Goal: Task Accomplishment & Management: Manage account settings

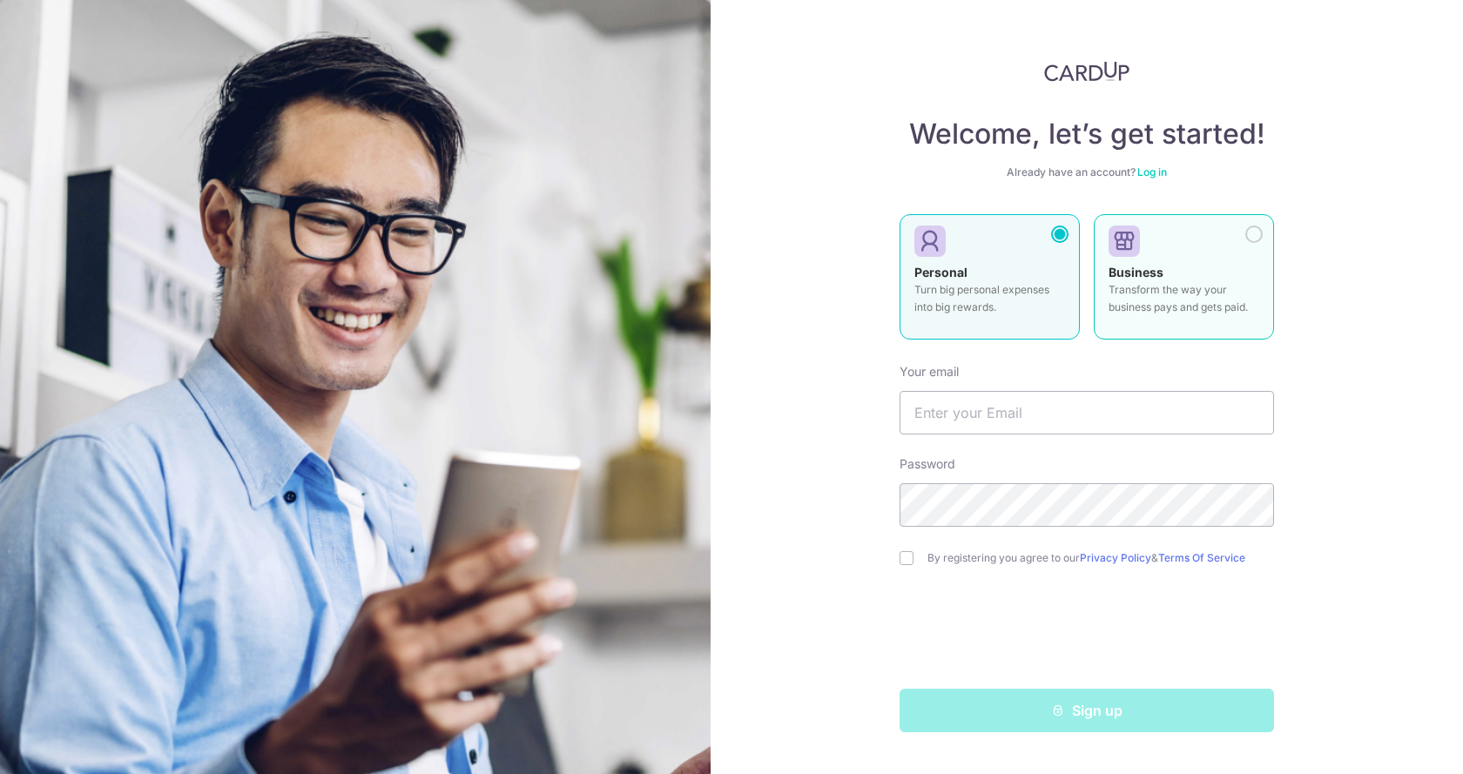
click at [1181, 282] on p "Transform the way your business pays and gets paid." at bounding box center [1184, 298] width 151 height 35
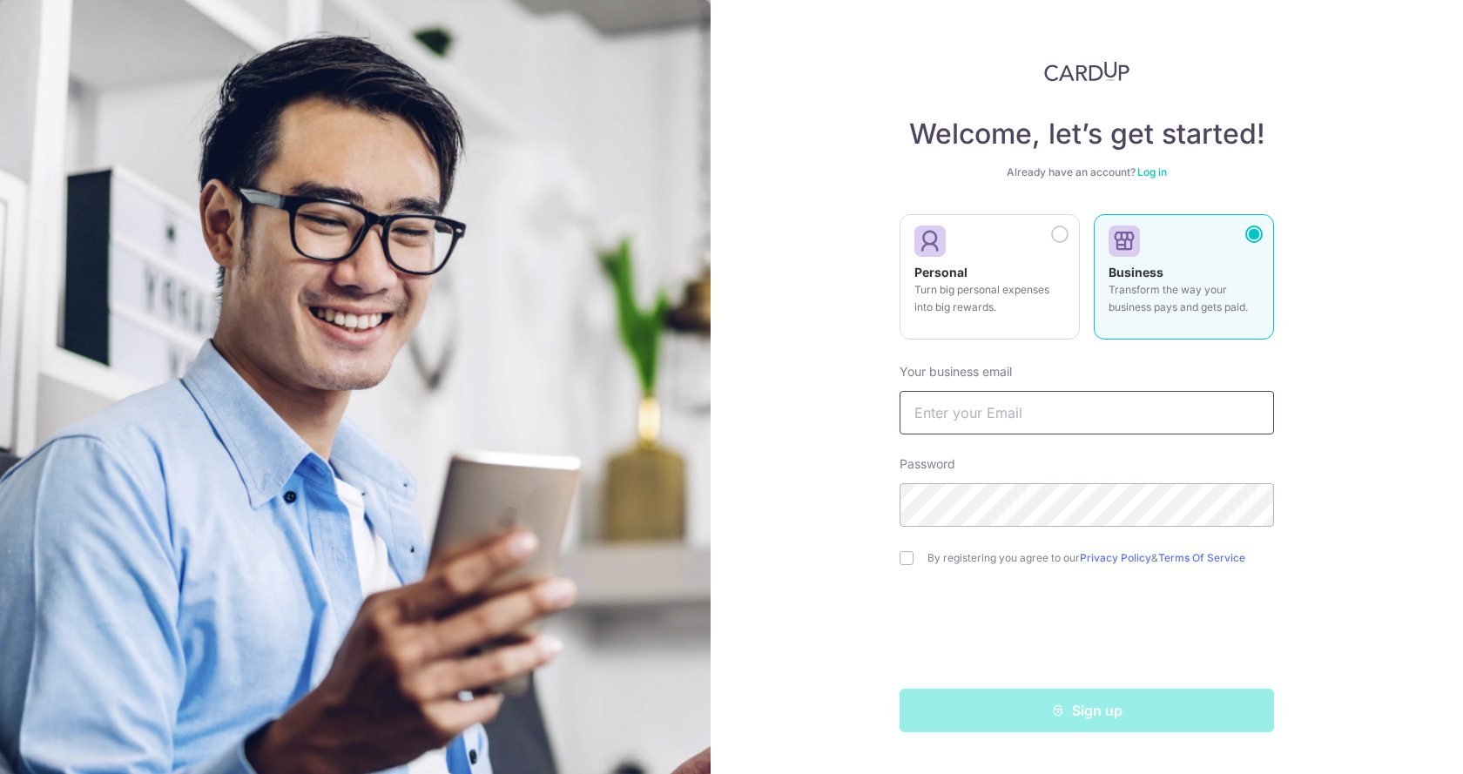
click at [1025, 421] on input "text" at bounding box center [1087, 413] width 374 height 44
type input "[EMAIL_ADDRESS][DOMAIN_NAME]"
click at [994, 719] on div "Sign up" at bounding box center [1086, 711] width 395 height 44
click at [1154, 172] on link "Log in" at bounding box center [1152, 171] width 30 height 13
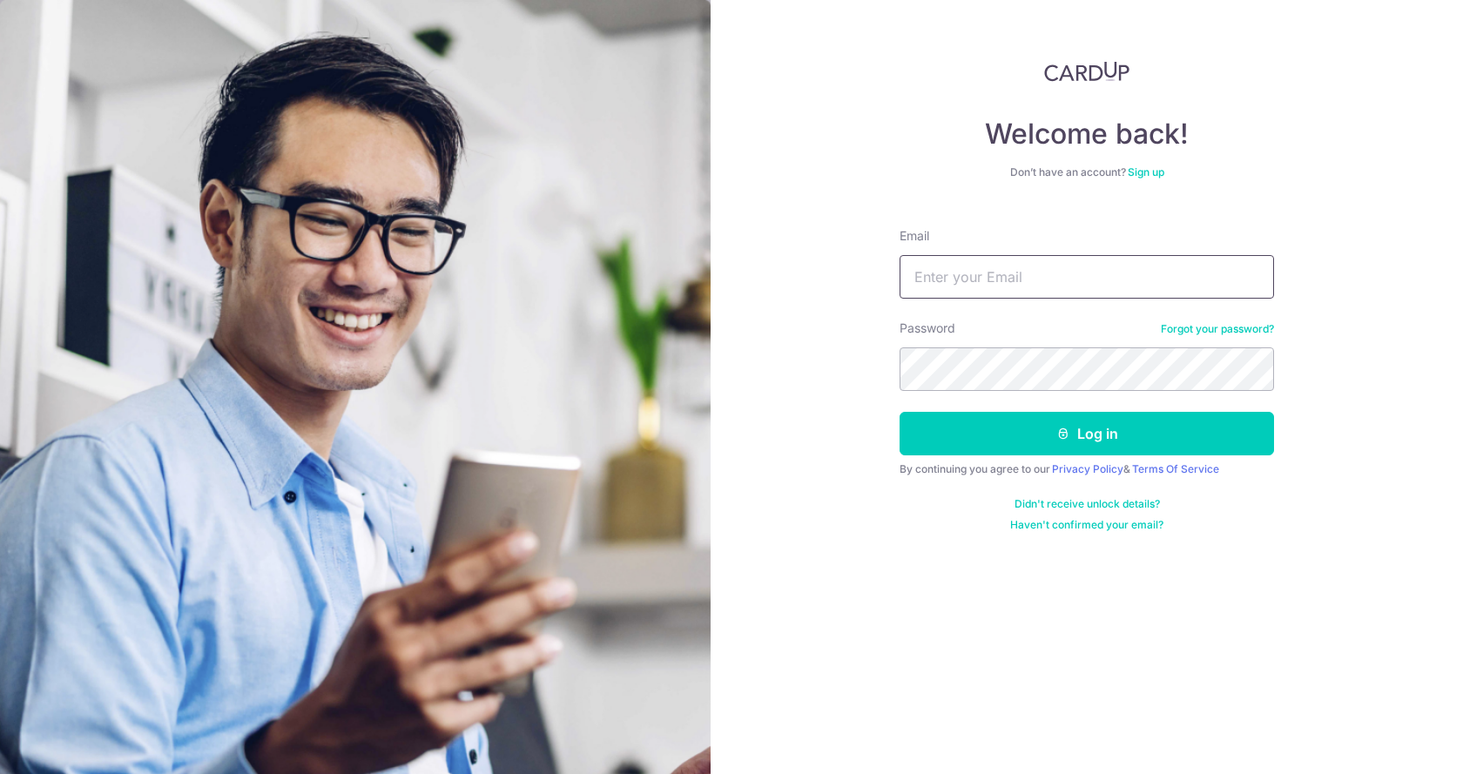
click at [1069, 283] on input "Email" at bounding box center [1087, 277] width 374 height 44
type input "[EMAIL_ADDRESS][DOMAIN_NAME]"
click at [963, 557] on div "Welcome back! Don’t have an account? Sign up Email admin@ada.com.sg Password Fo…" at bounding box center [1087, 387] width 752 height 774
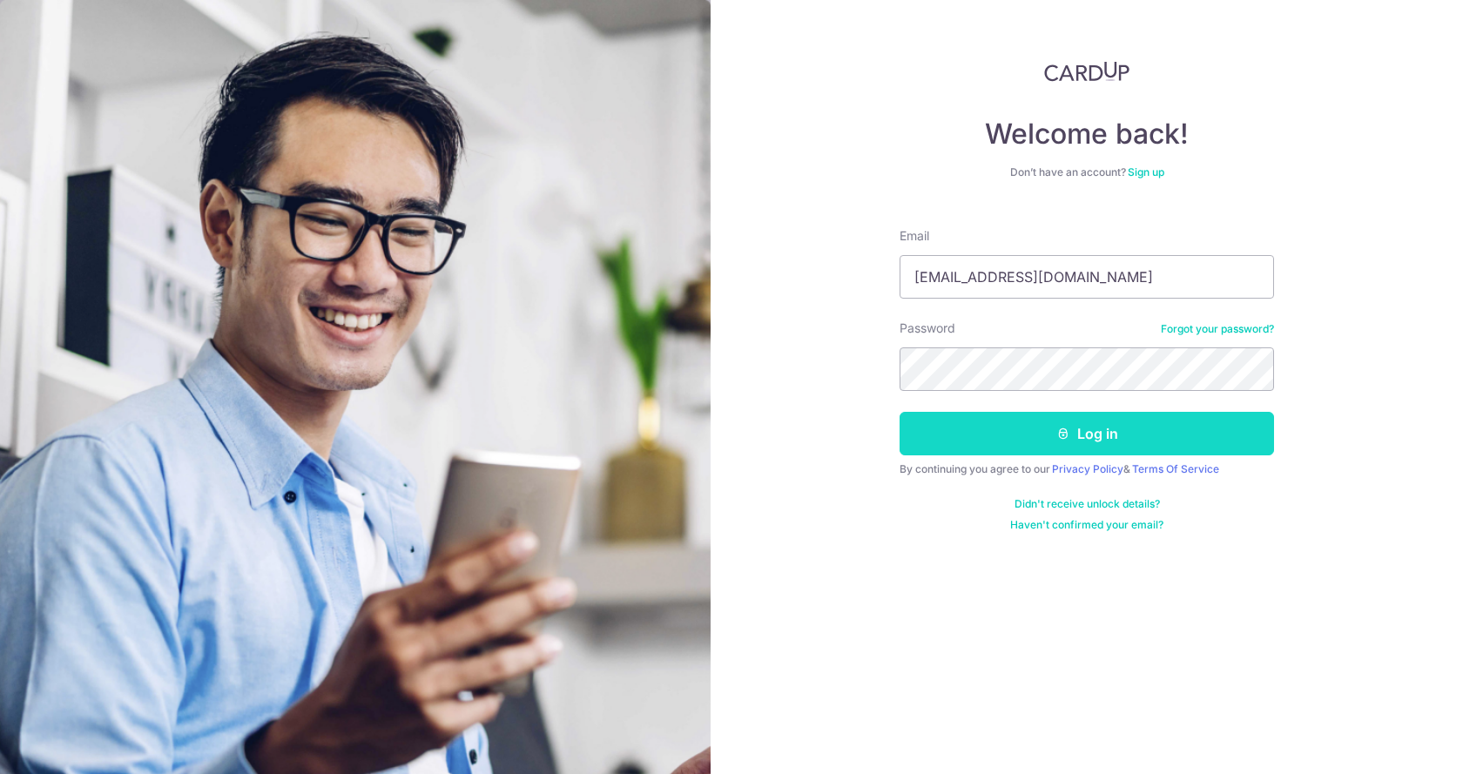
click at [992, 430] on button "Log in" at bounding box center [1087, 434] width 374 height 44
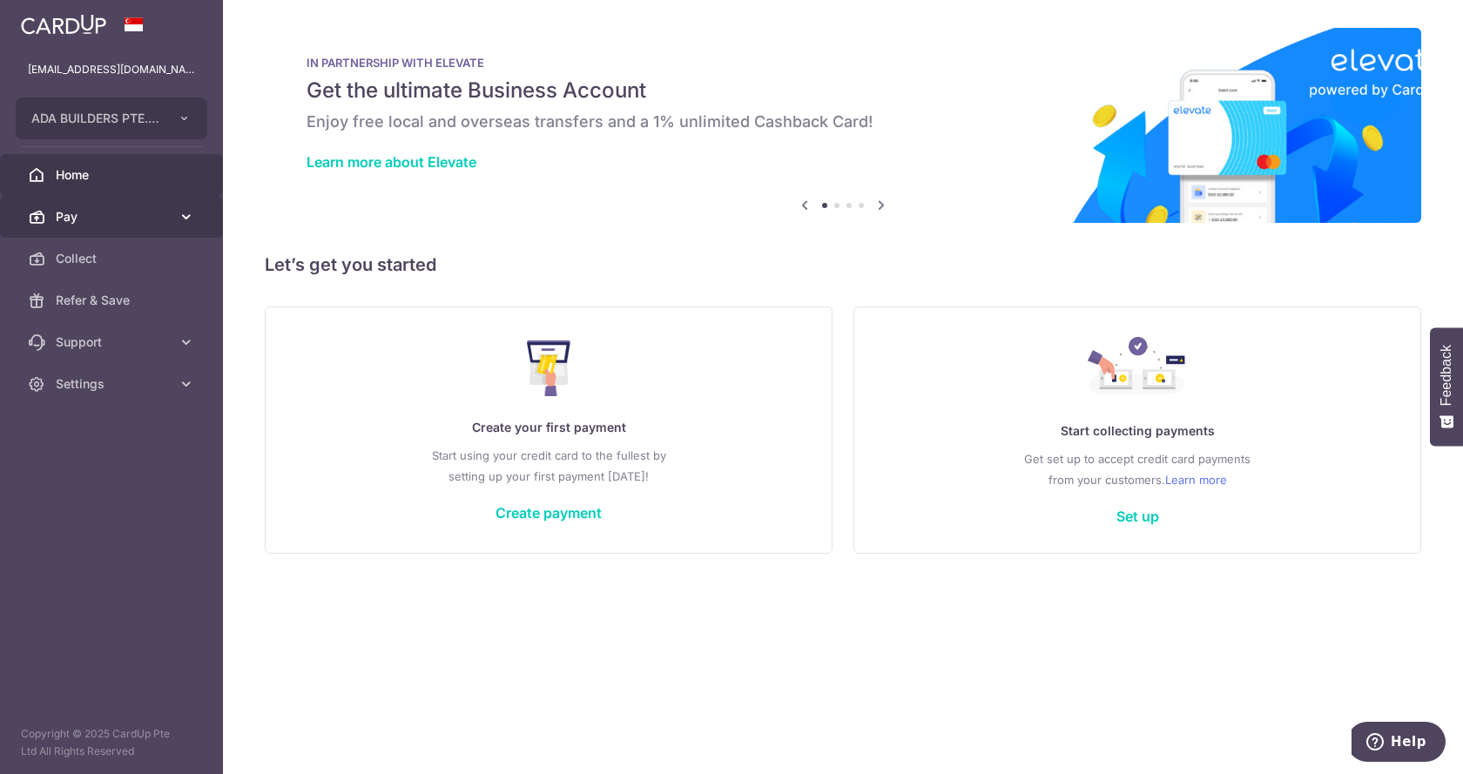
click at [147, 224] on span "Pay" at bounding box center [113, 216] width 115 height 17
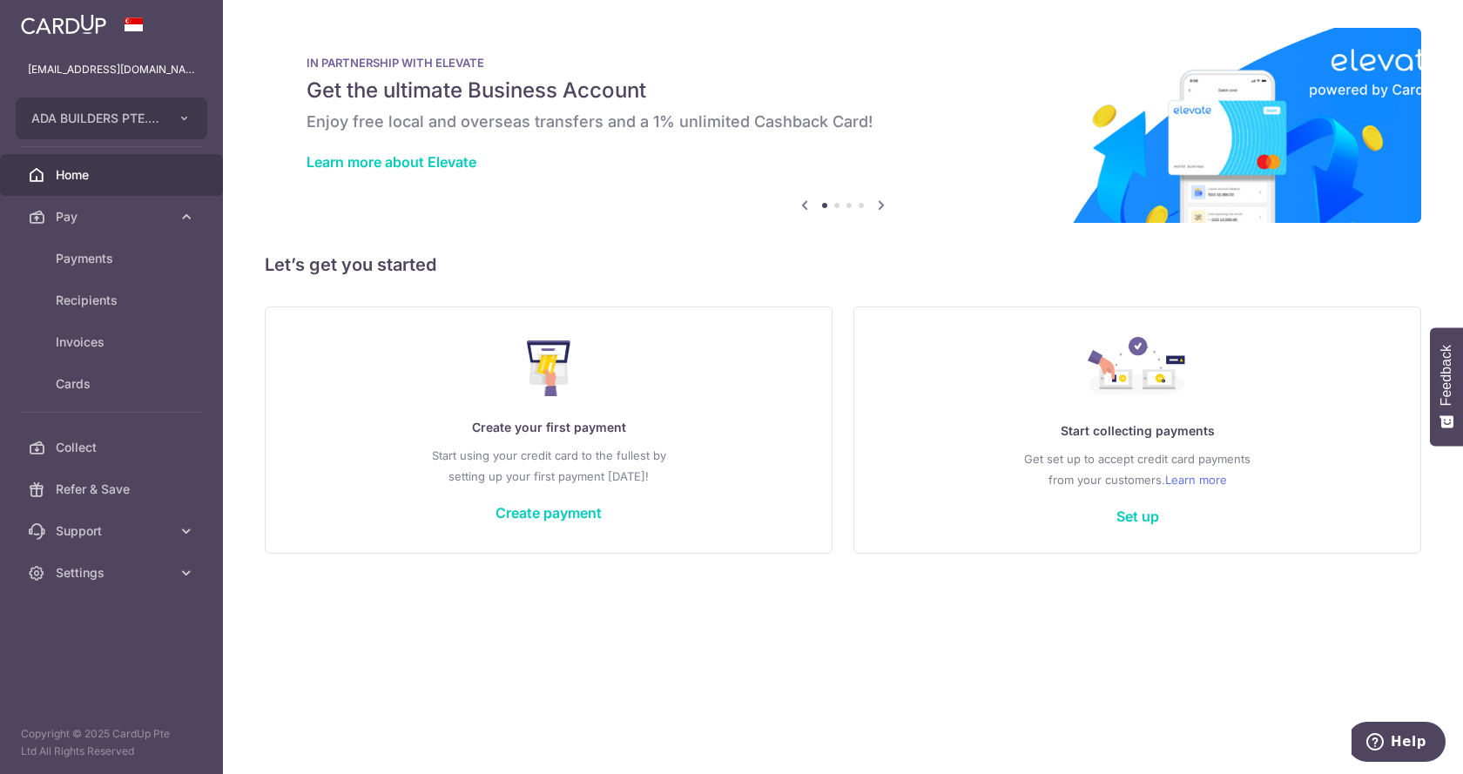
click at [654, 665] on div "× Pause Schedule Pause all future payments in this series Pause just this one p…" at bounding box center [843, 387] width 1240 height 774
click at [1133, 517] on link "Set up" at bounding box center [1137, 516] width 43 height 17
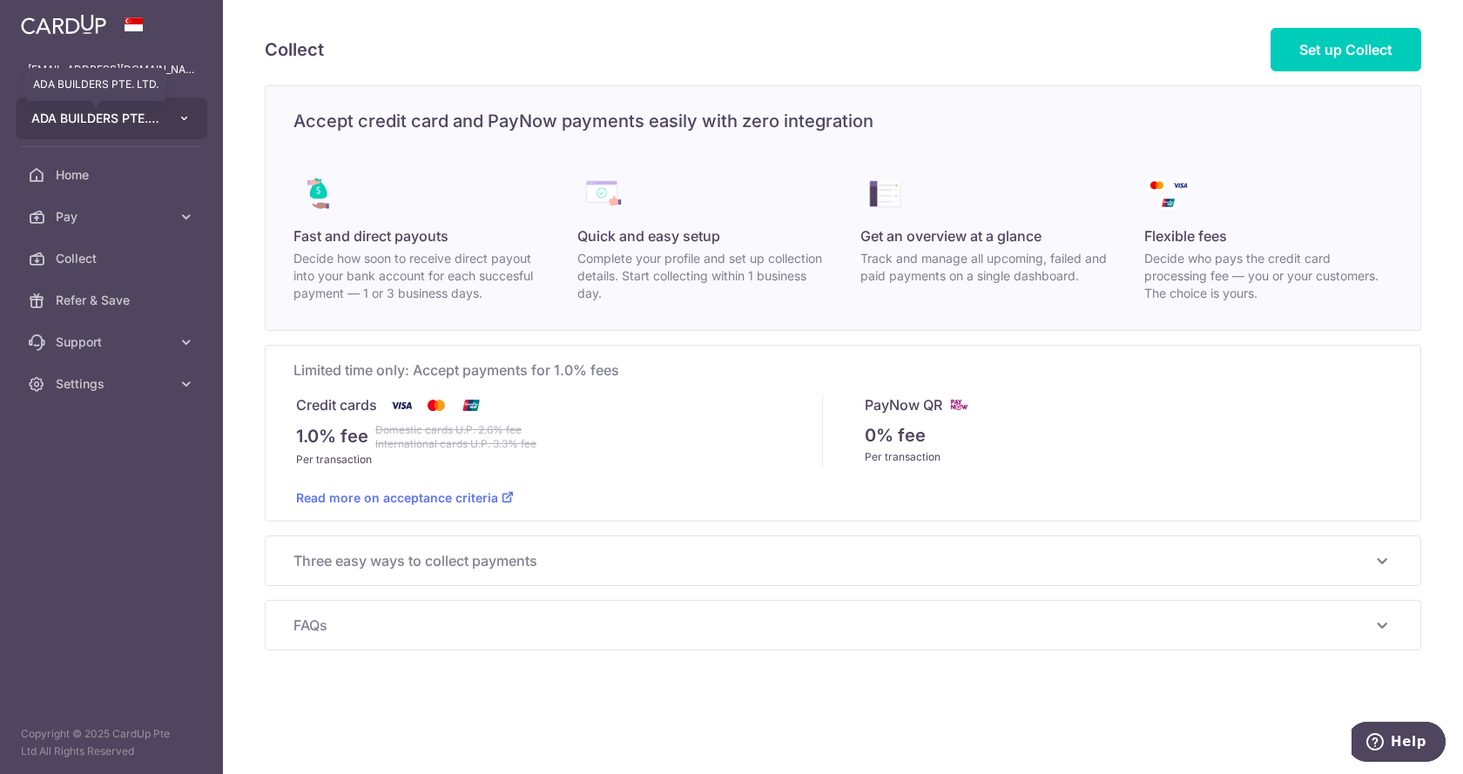
click at [147, 120] on span "ADA BUILDERS PTE. LTD." at bounding box center [95, 118] width 129 height 17
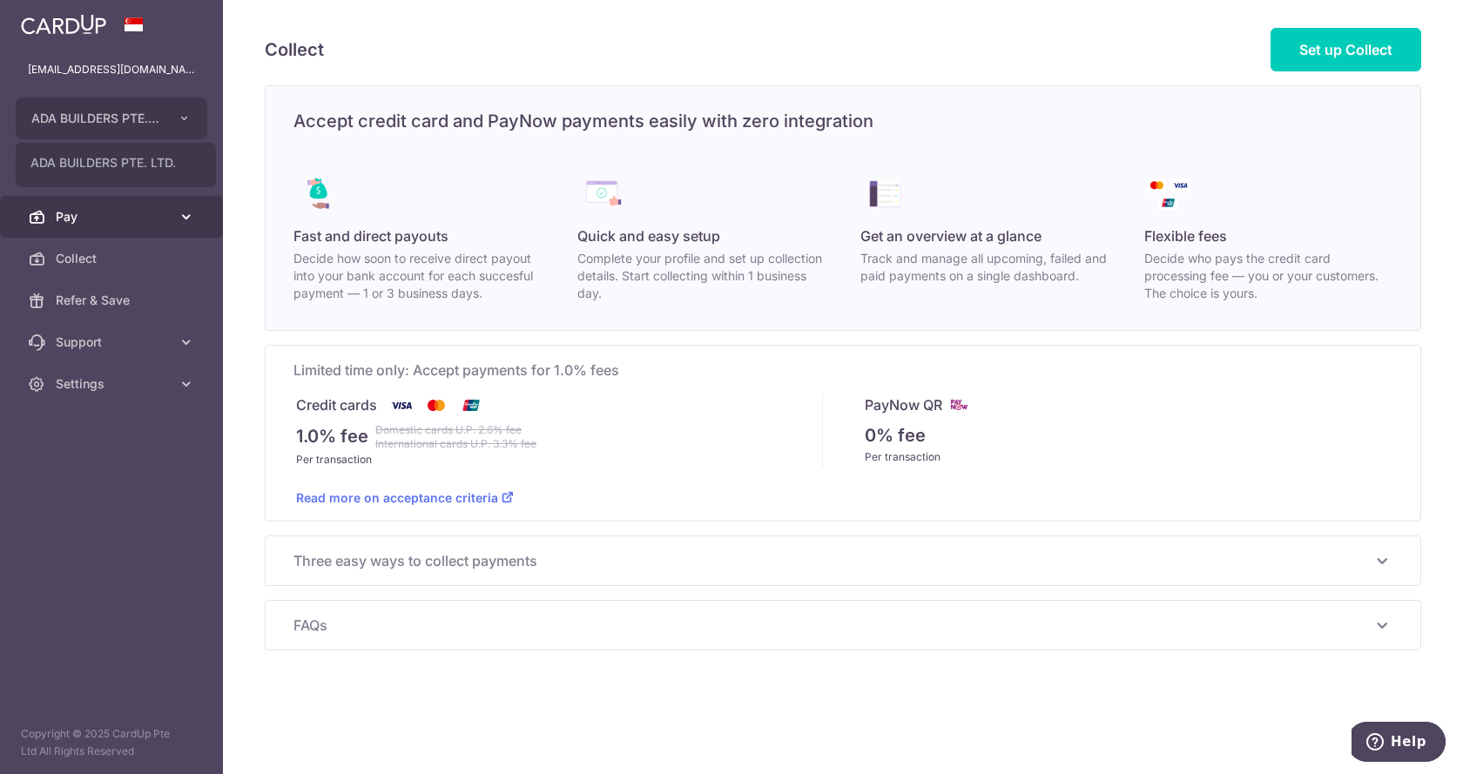
click at [116, 218] on span "Pay" at bounding box center [113, 216] width 115 height 17
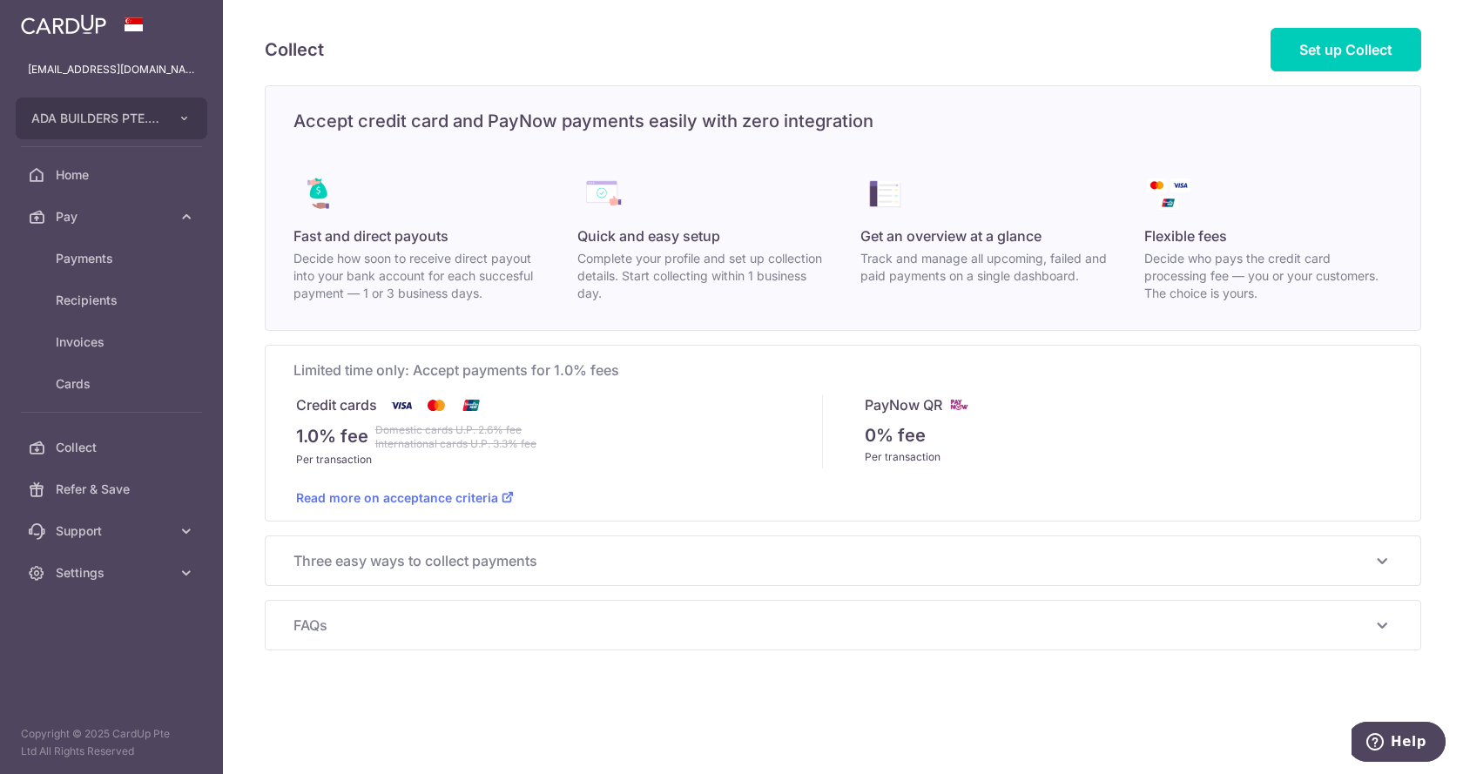
click at [71, 25] on img at bounding box center [63, 24] width 85 height 21
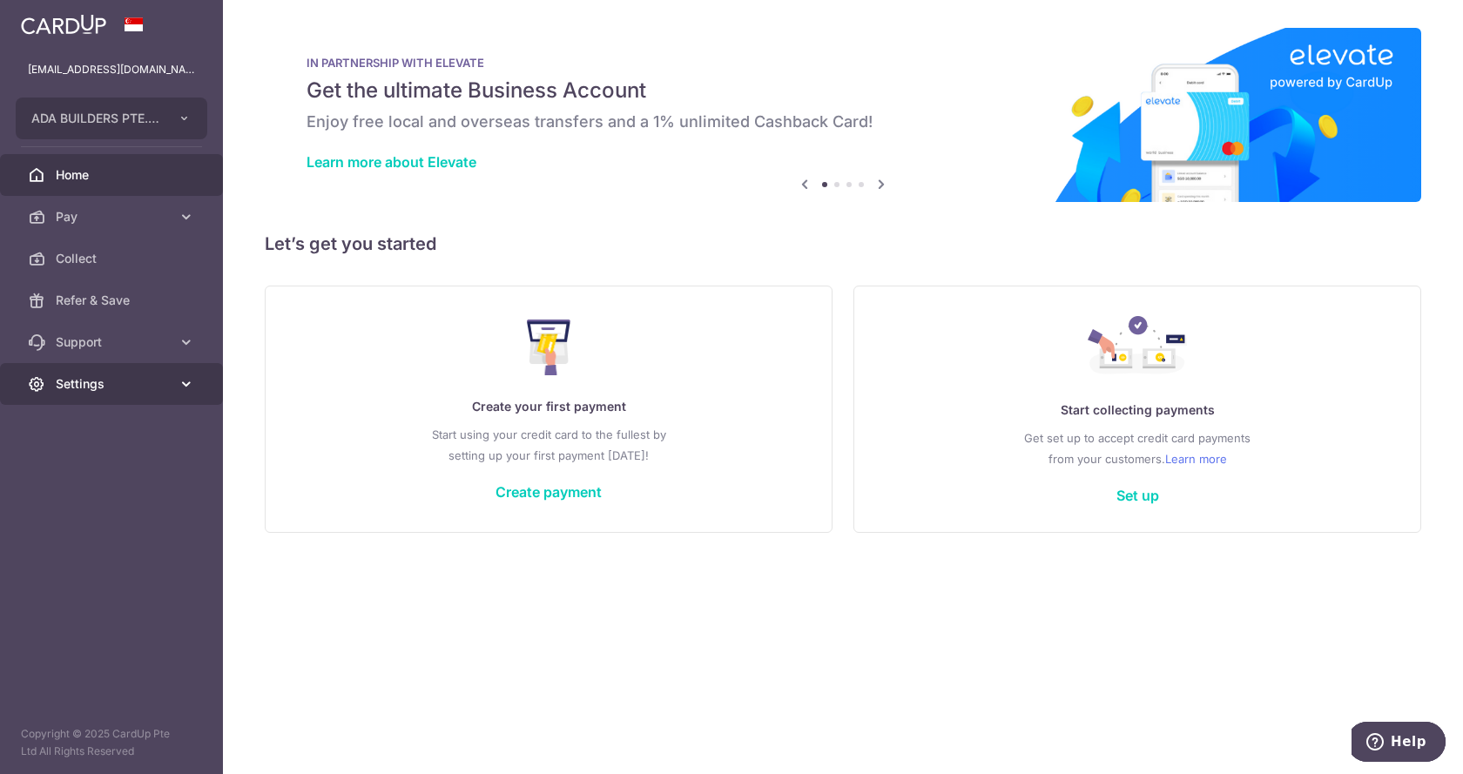
click at [124, 388] on span "Settings" at bounding box center [113, 383] width 115 height 17
click at [100, 429] on span "Account" at bounding box center [113, 425] width 115 height 17
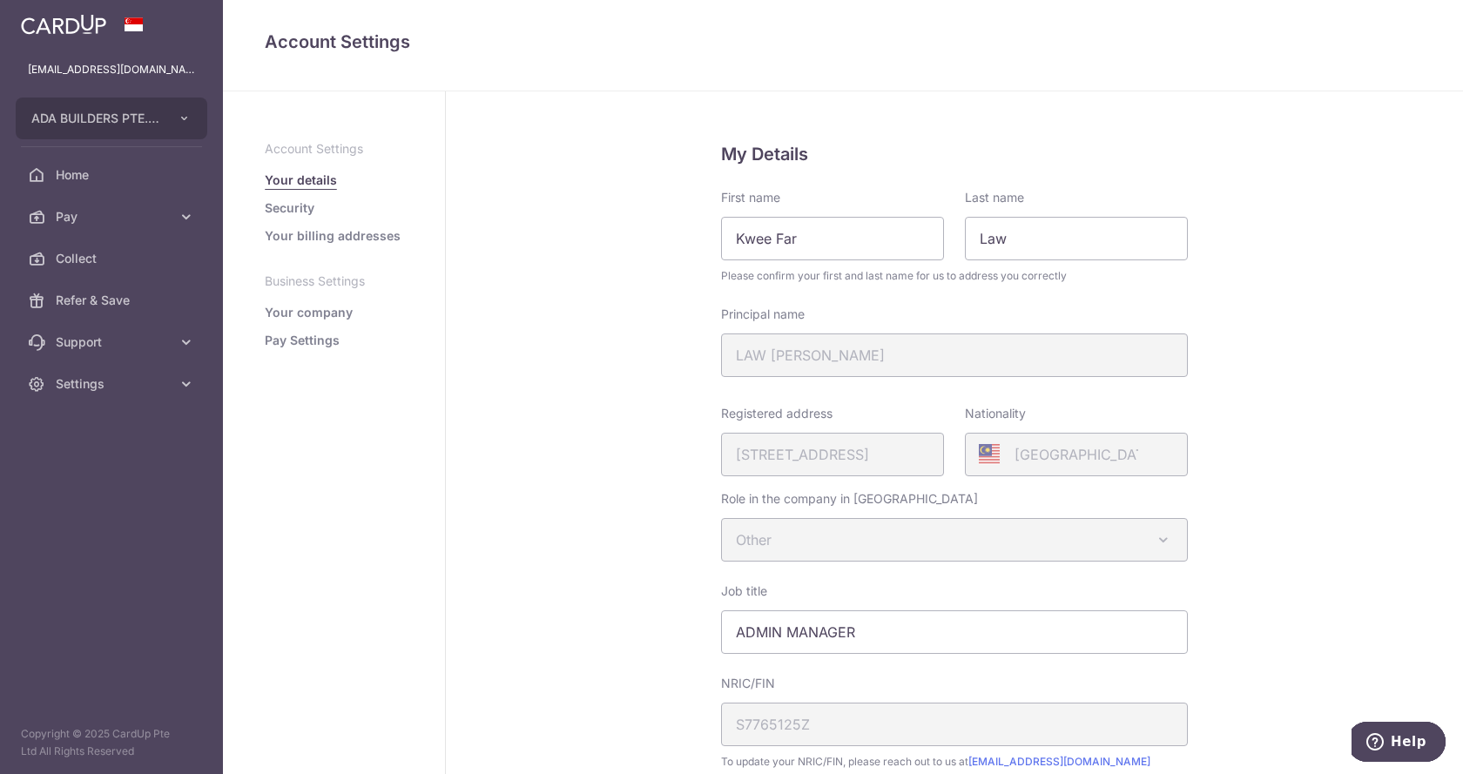
click at [328, 341] on link "Pay Settings" at bounding box center [302, 340] width 75 height 17
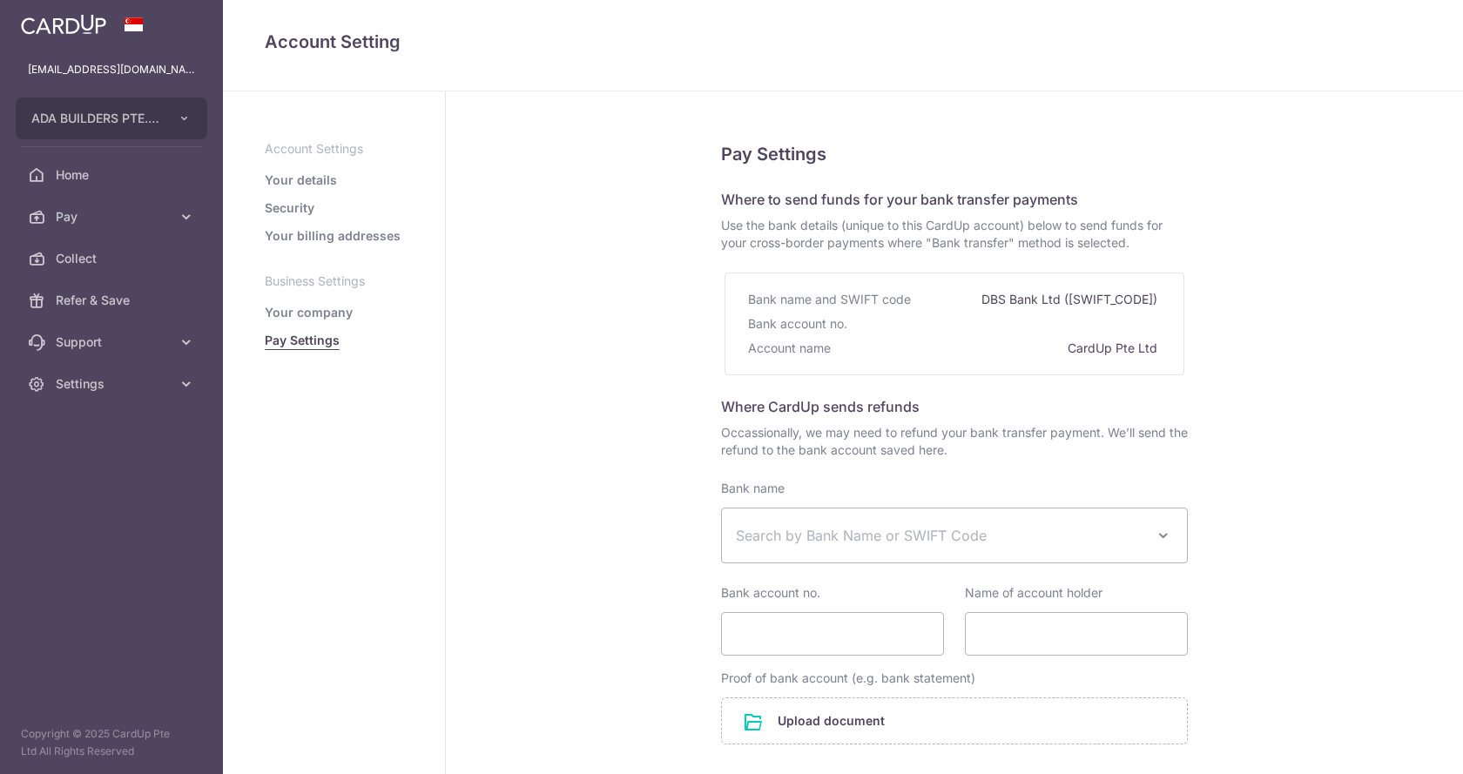
select select
click at [92, 187] on link "Home" at bounding box center [111, 175] width 223 height 42
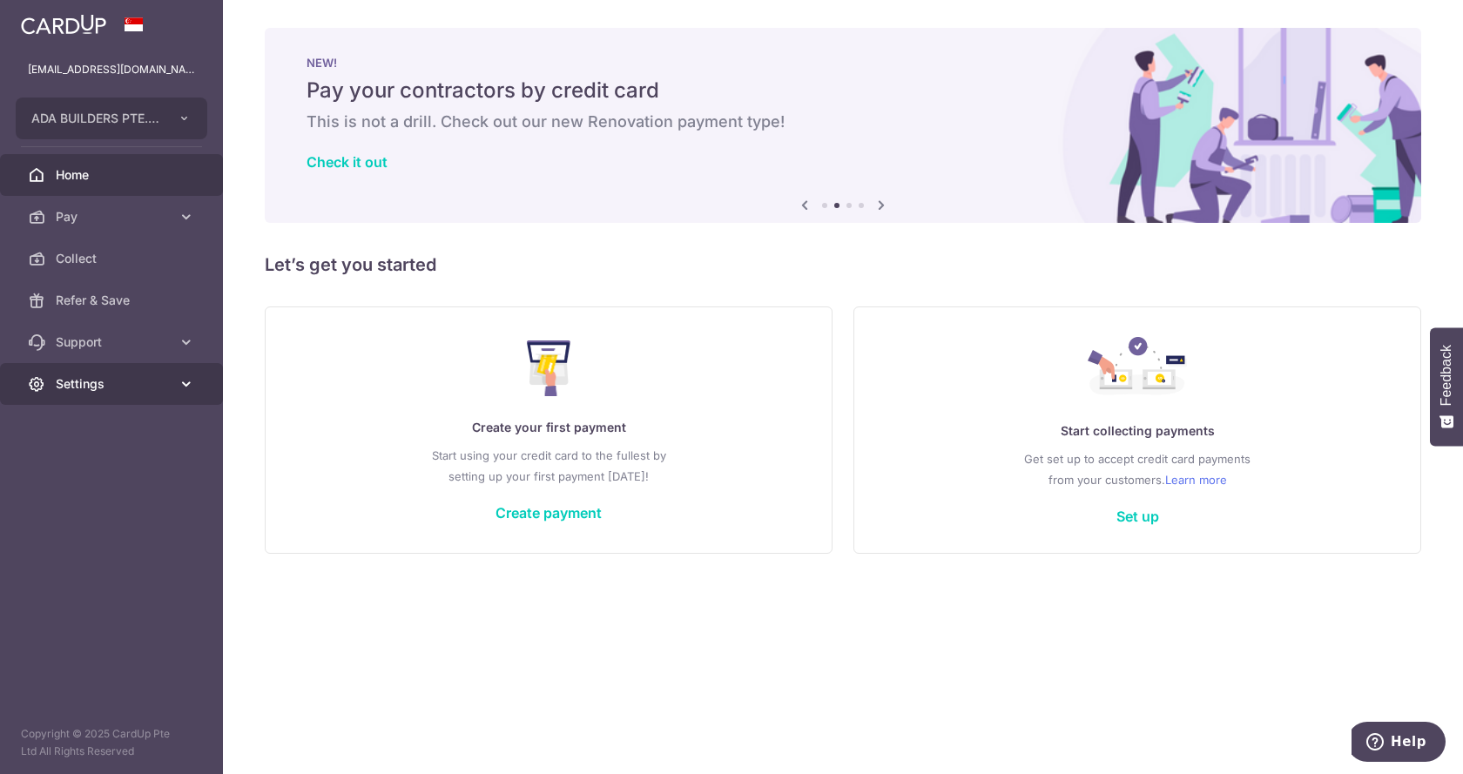
click at [128, 384] on span "Settings" at bounding box center [113, 383] width 115 height 17
click at [124, 429] on span "Account" at bounding box center [113, 425] width 115 height 17
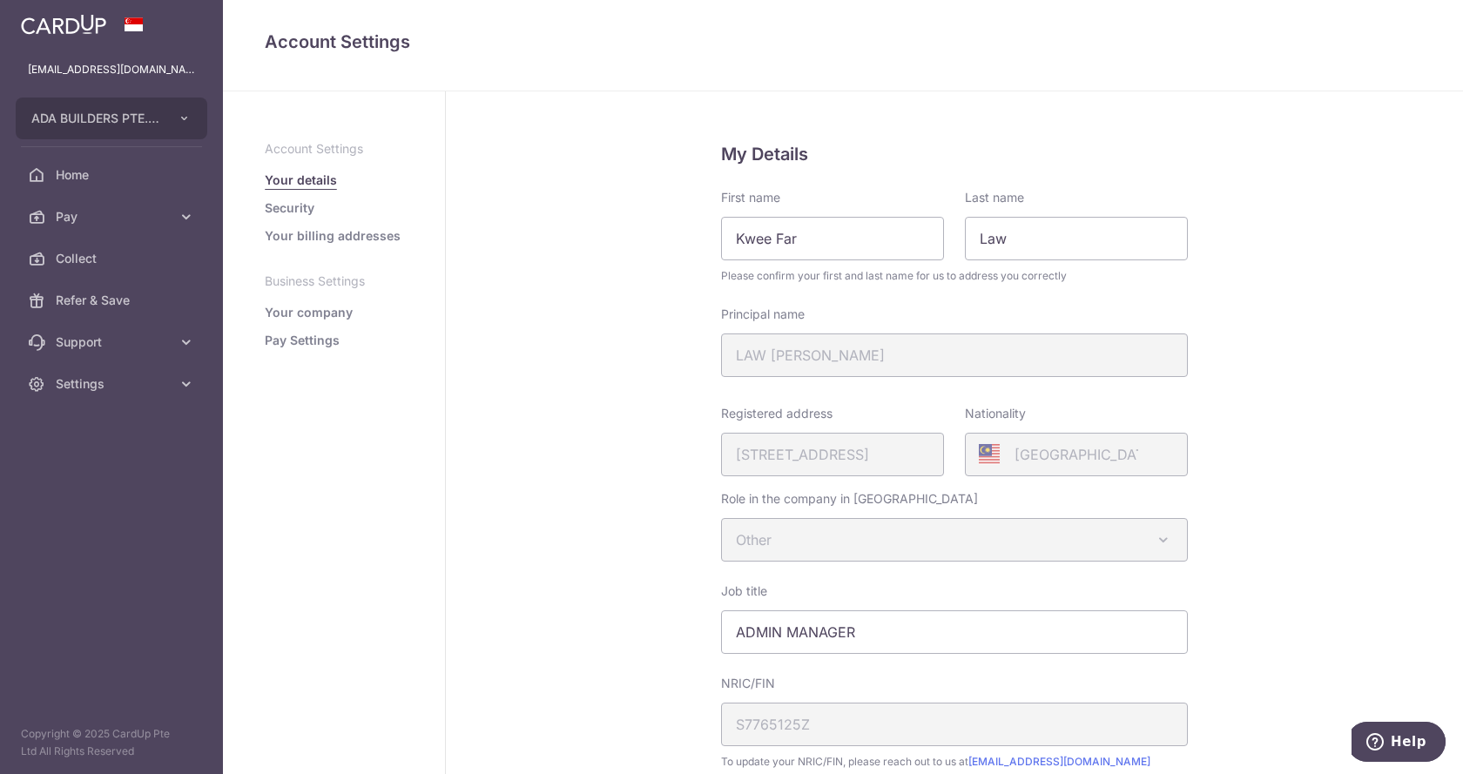
click at [310, 281] on p "Business Settings" at bounding box center [334, 281] width 138 height 17
click at [324, 315] on link "Your company" at bounding box center [309, 312] width 88 height 17
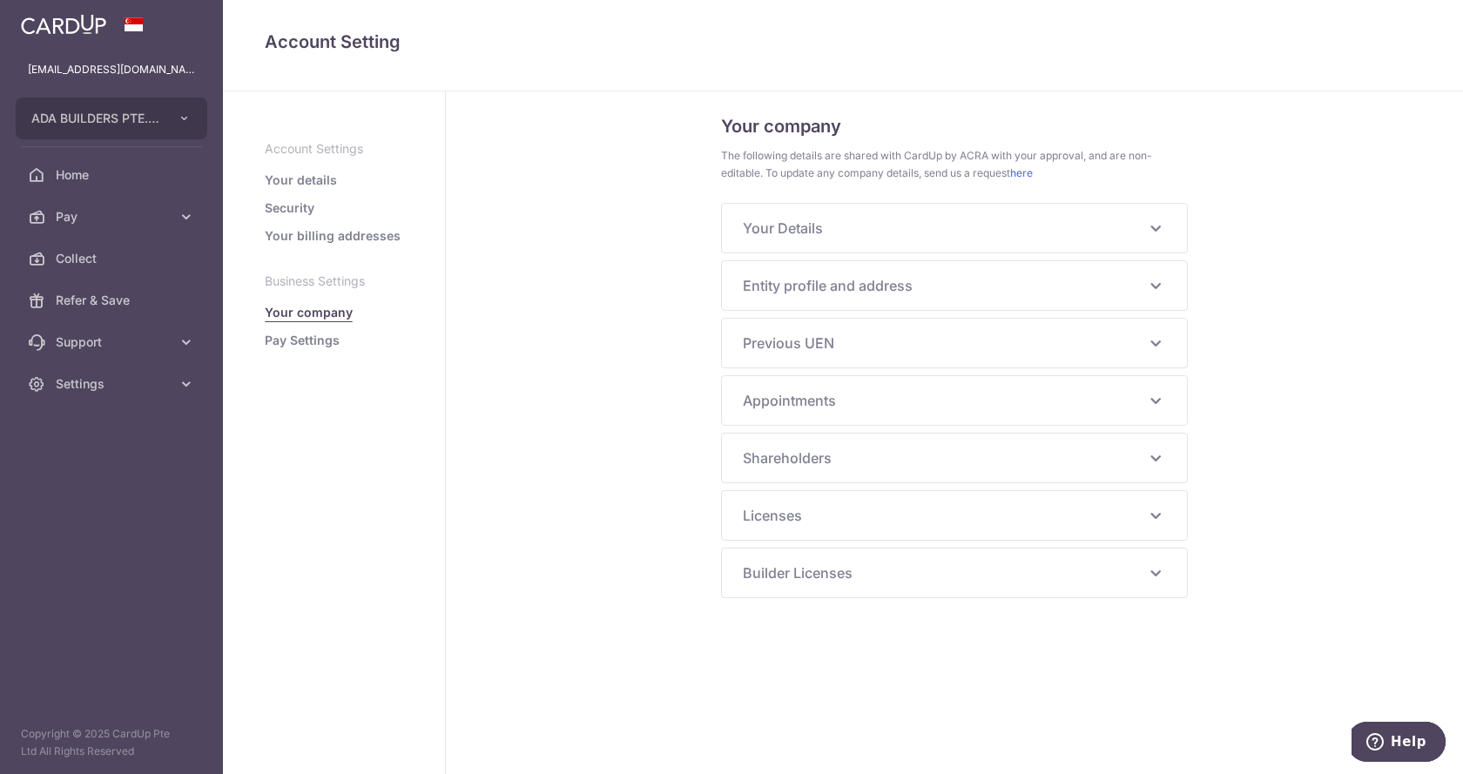
click at [1144, 347] on span "Previous UEN" at bounding box center [944, 343] width 402 height 21
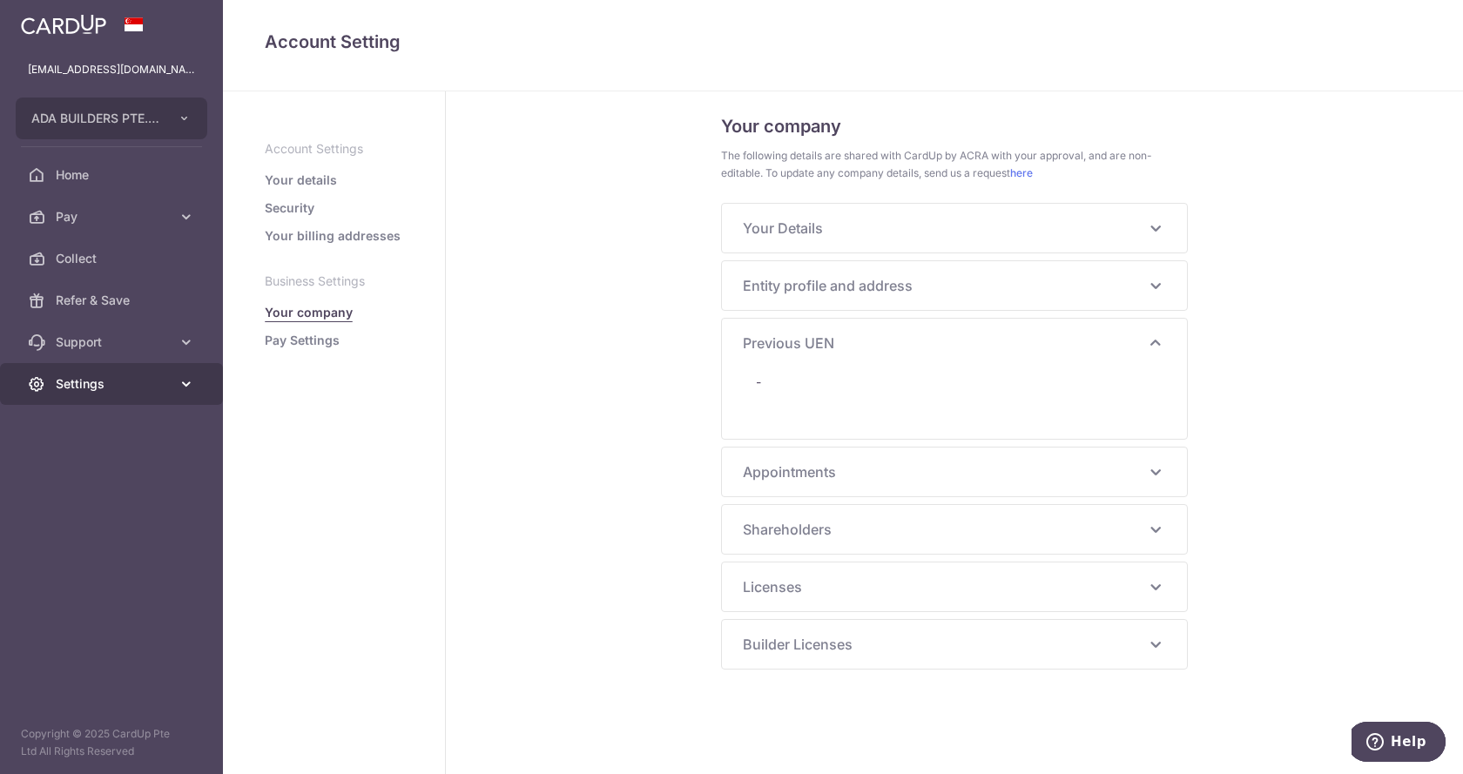
click at [116, 386] on span "Settings" at bounding box center [113, 383] width 115 height 17
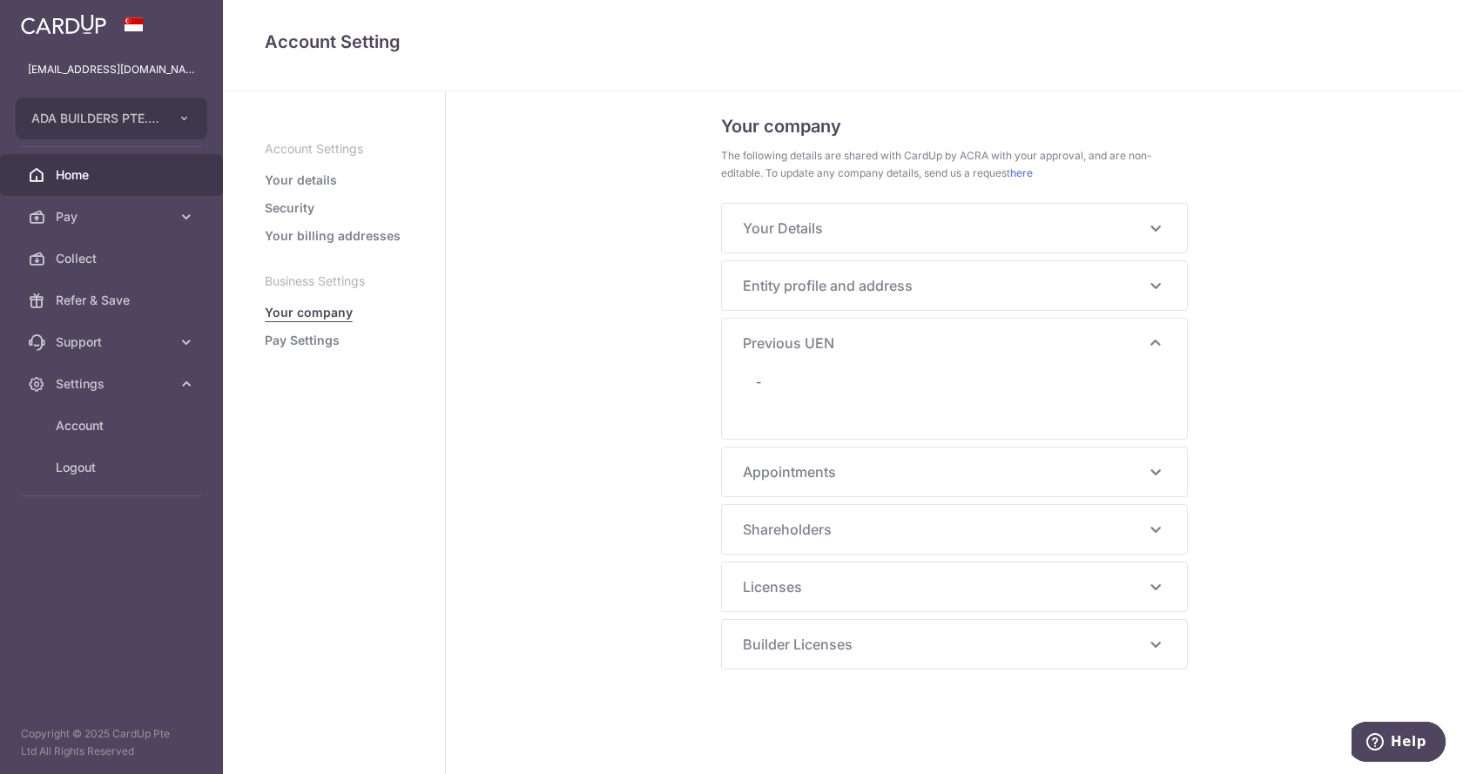
click at [100, 176] on span "Home" at bounding box center [113, 174] width 115 height 17
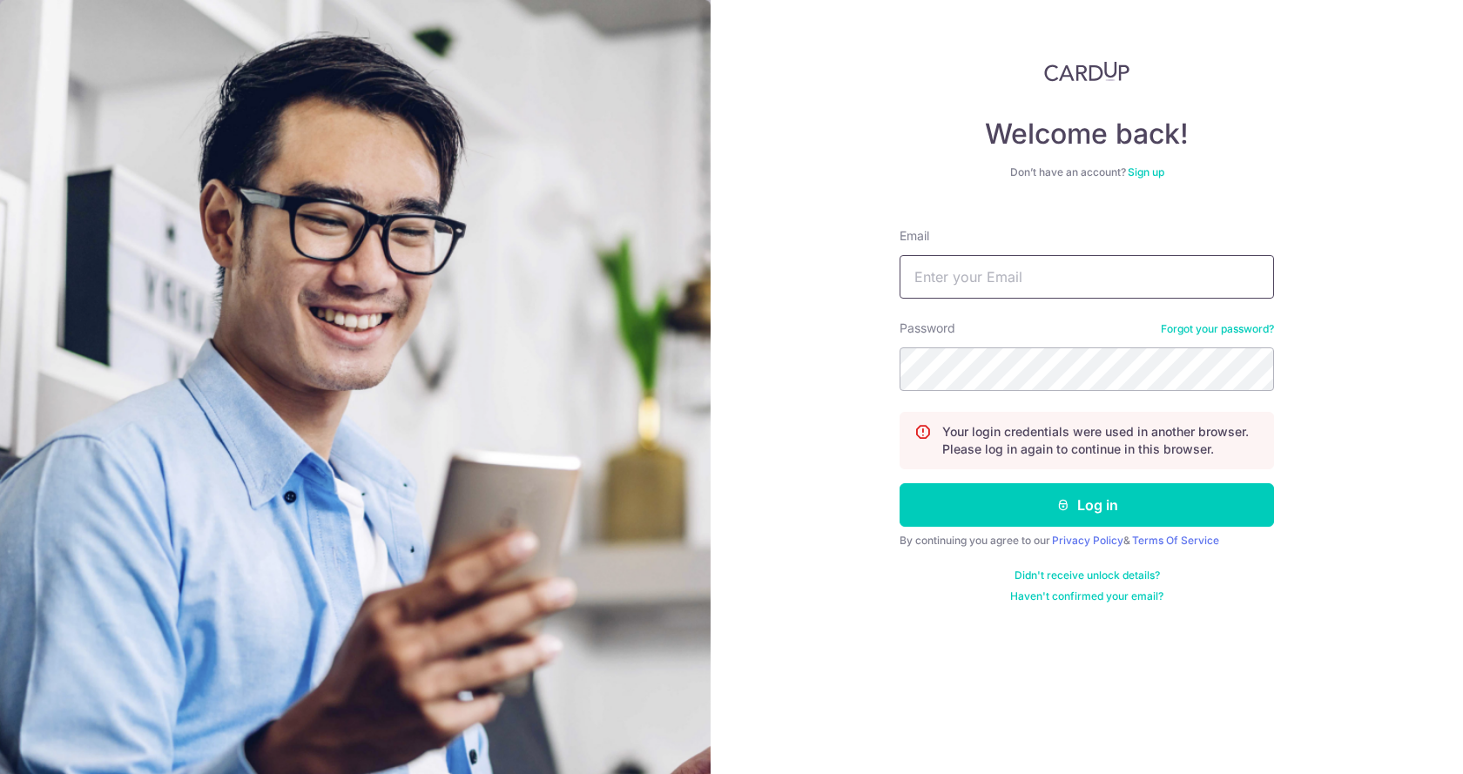
click at [1026, 278] on input "Email" at bounding box center [1087, 277] width 374 height 44
type input "[EMAIL_ADDRESS][DOMAIN_NAME]"
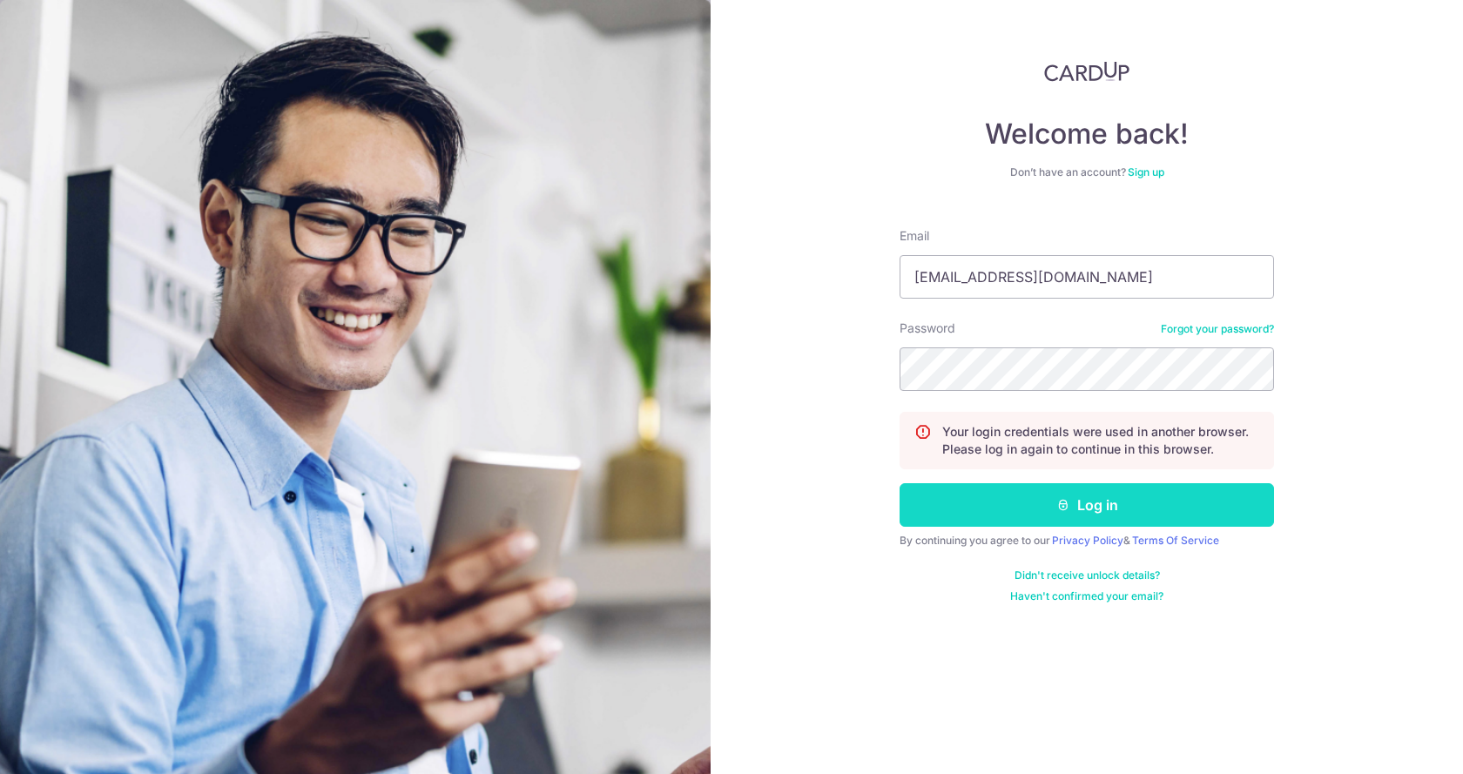
click at [1089, 509] on button "Log in" at bounding box center [1087, 505] width 374 height 44
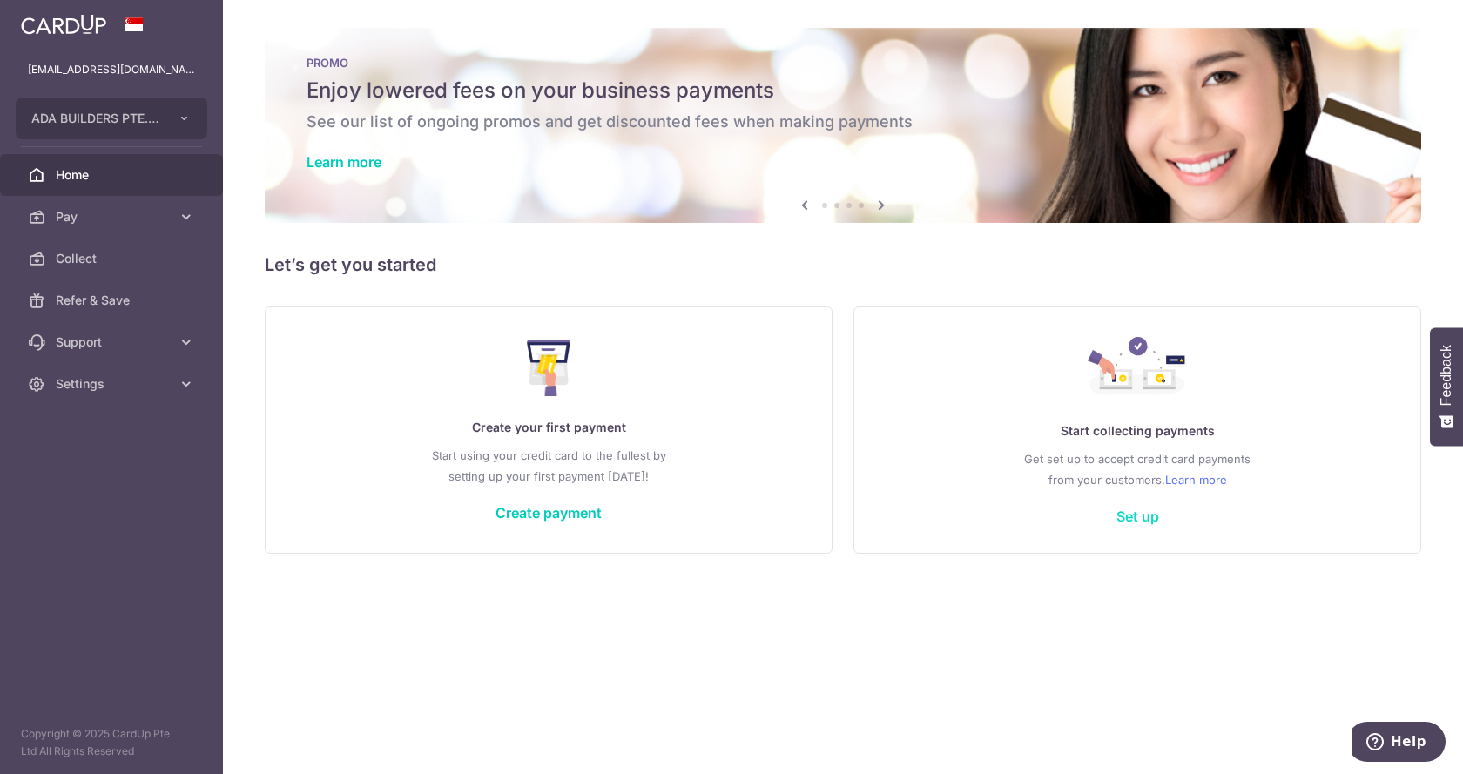
click at [1144, 518] on link "Set up" at bounding box center [1137, 516] width 43 height 17
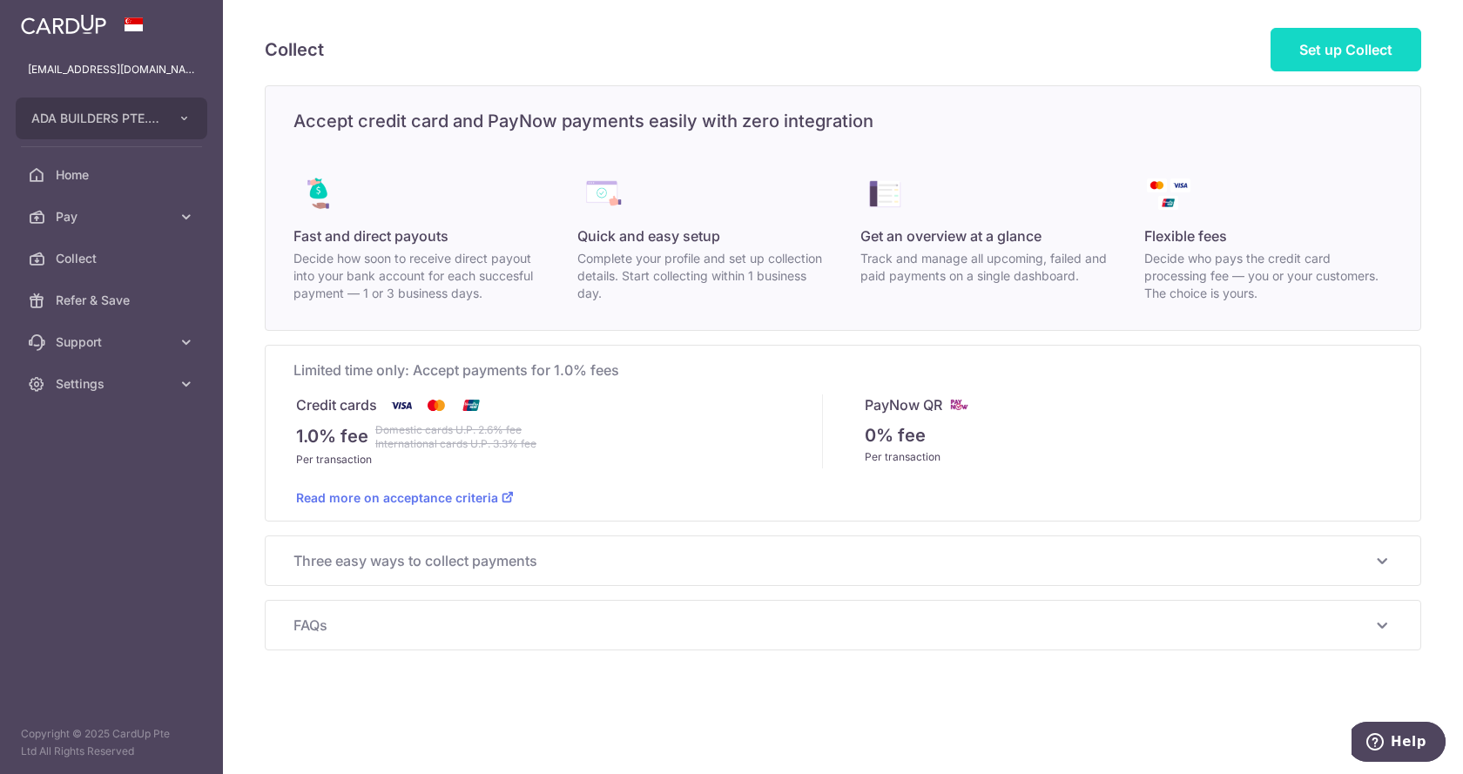
click at [1345, 50] on span "Set up Collect" at bounding box center [1345, 49] width 93 height 17
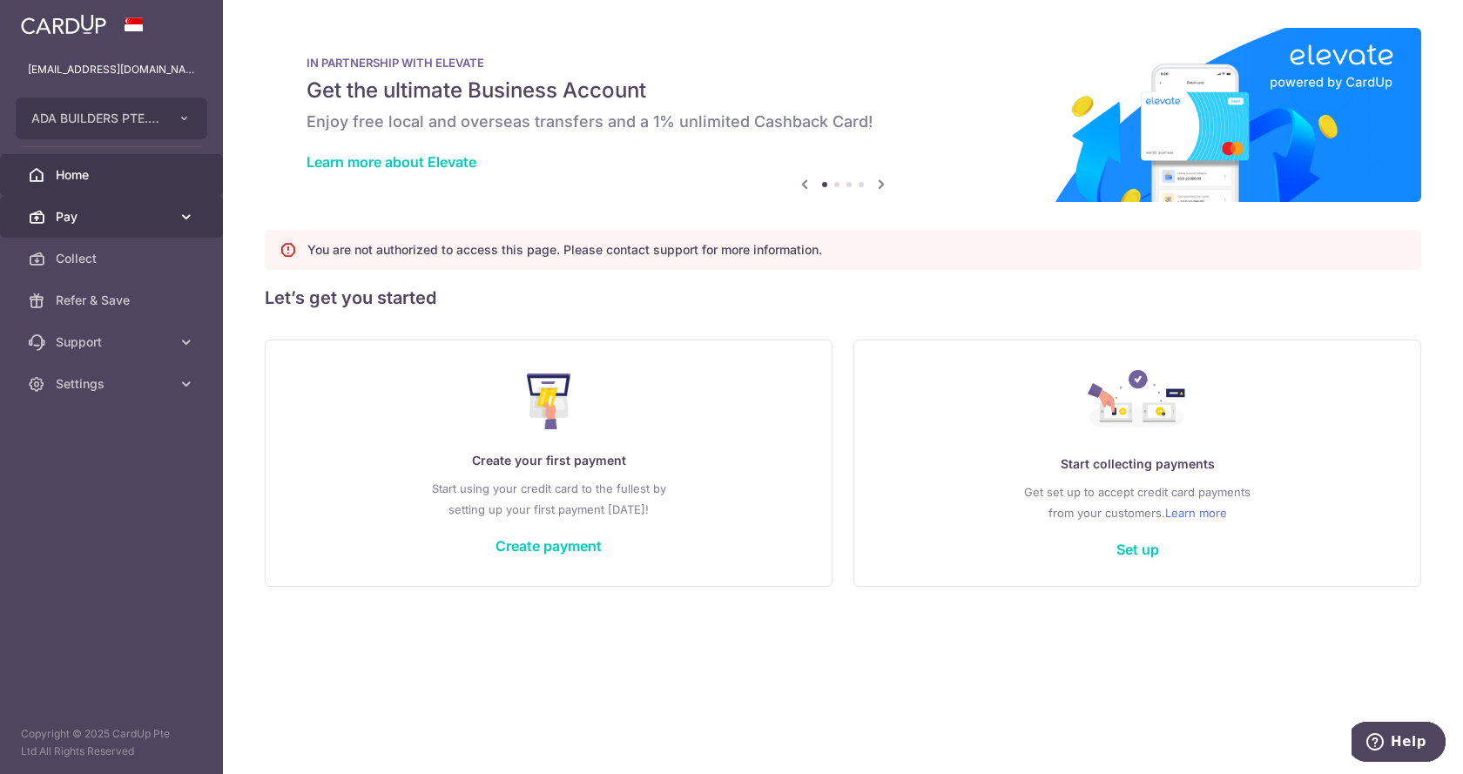
click at [136, 222] on span "Pay" at bounding box center [113, 216] width 115 height 17
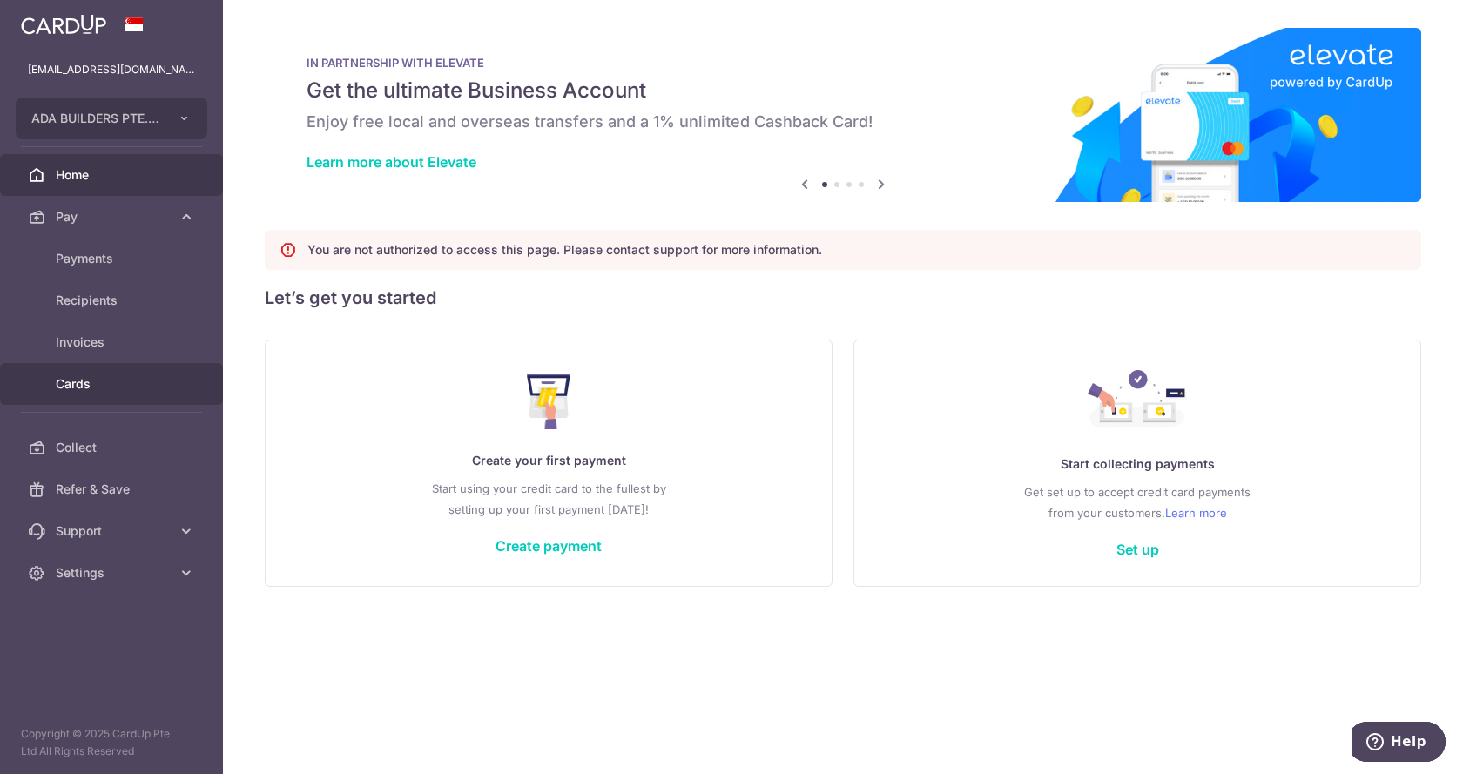
click at [108, 386] on span "Cards" at bounding box center [113, 383] width 115 height 17
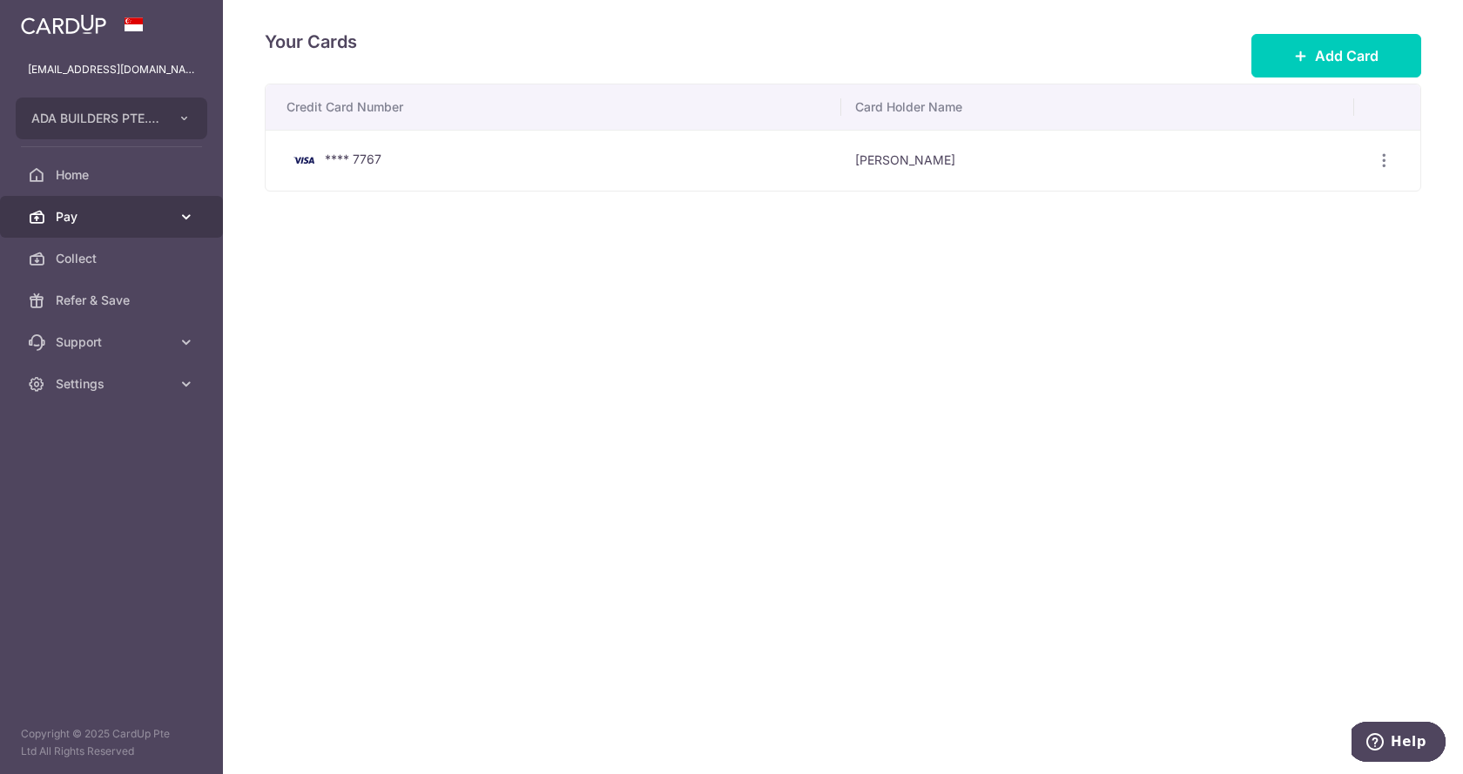
click at [125, 220] on span "Pay" at bounding box center [113, 216] width 115 height 17
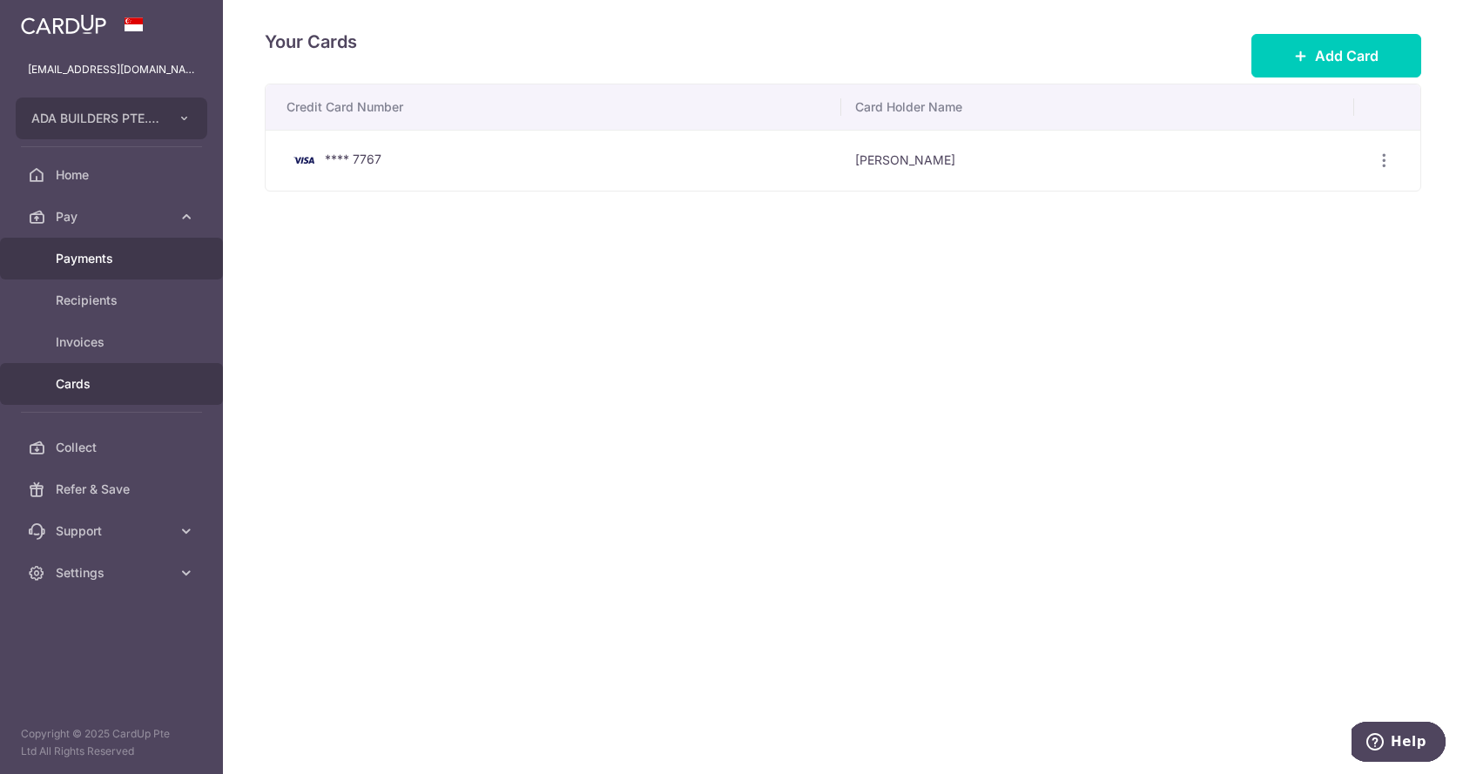
click at [111, 263] on span "Payments" at bounding box center [113, 258] width 115 height 17
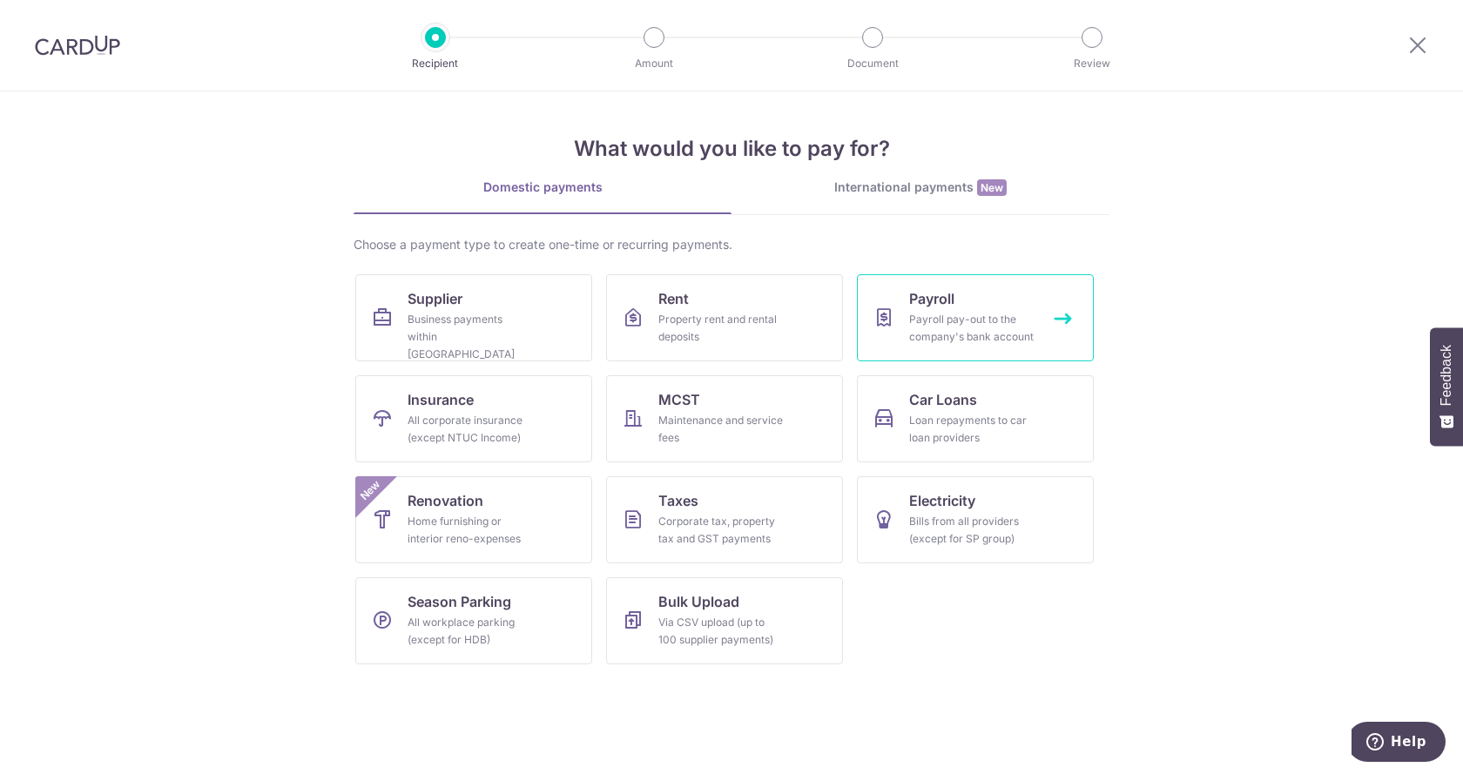
click at [923, 321] on div "Payroll pay-out to the company's bank account" at bounding box center [971, 328] width 125 height 35
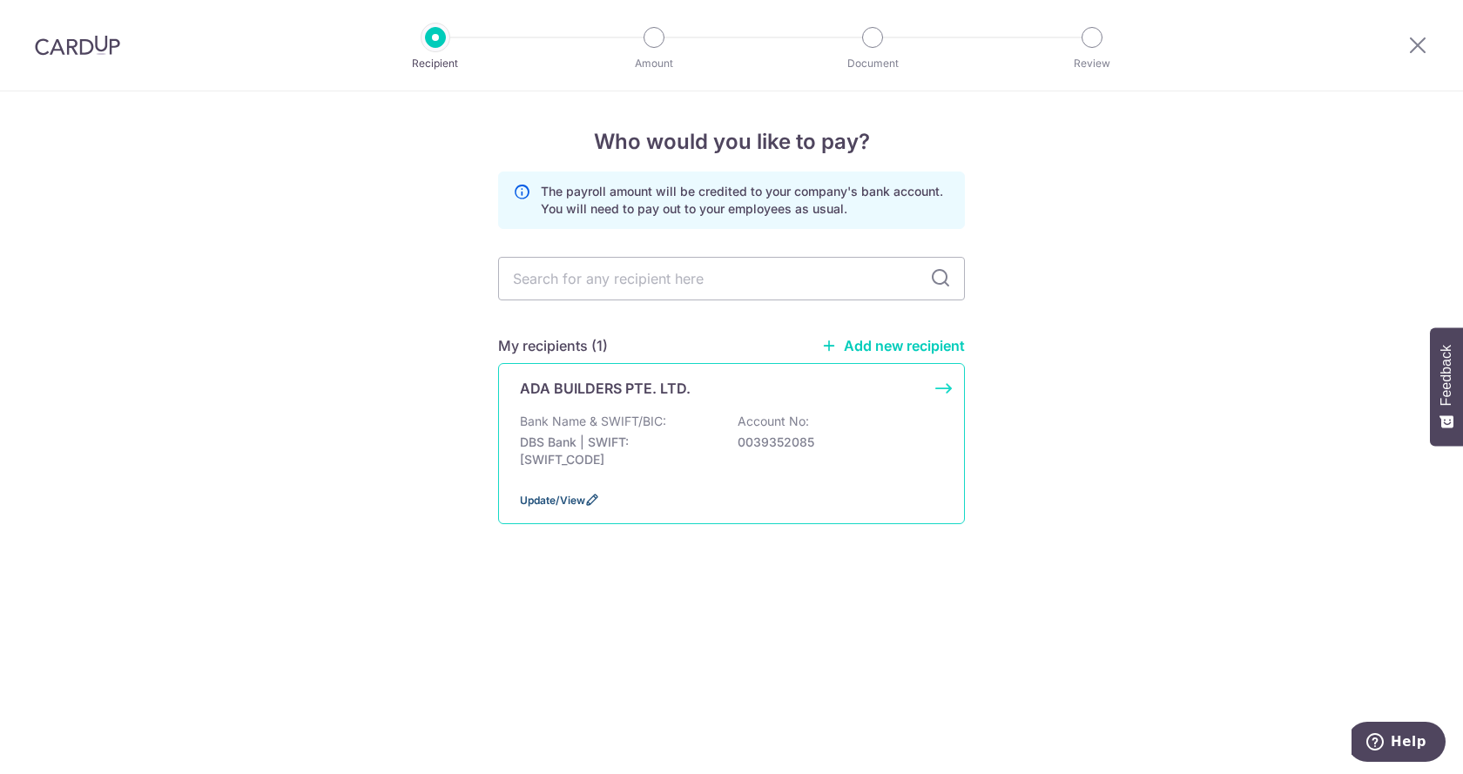
click at [556, 502] on span "Update/View" at bounding box center [552, 500] width 65 height 13
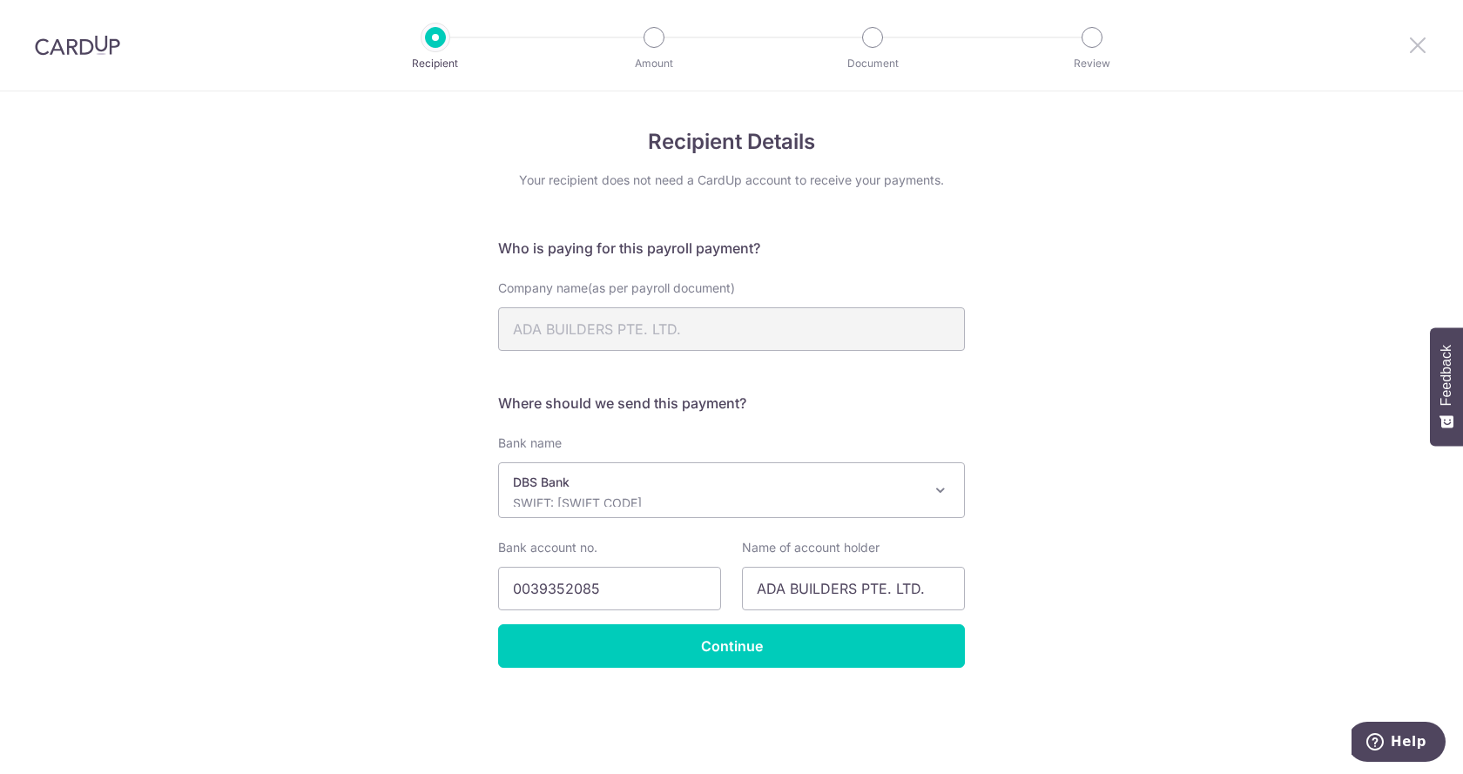
click at [1418, 51] on icon at bounding box center [1417, 45] width 21 height 22
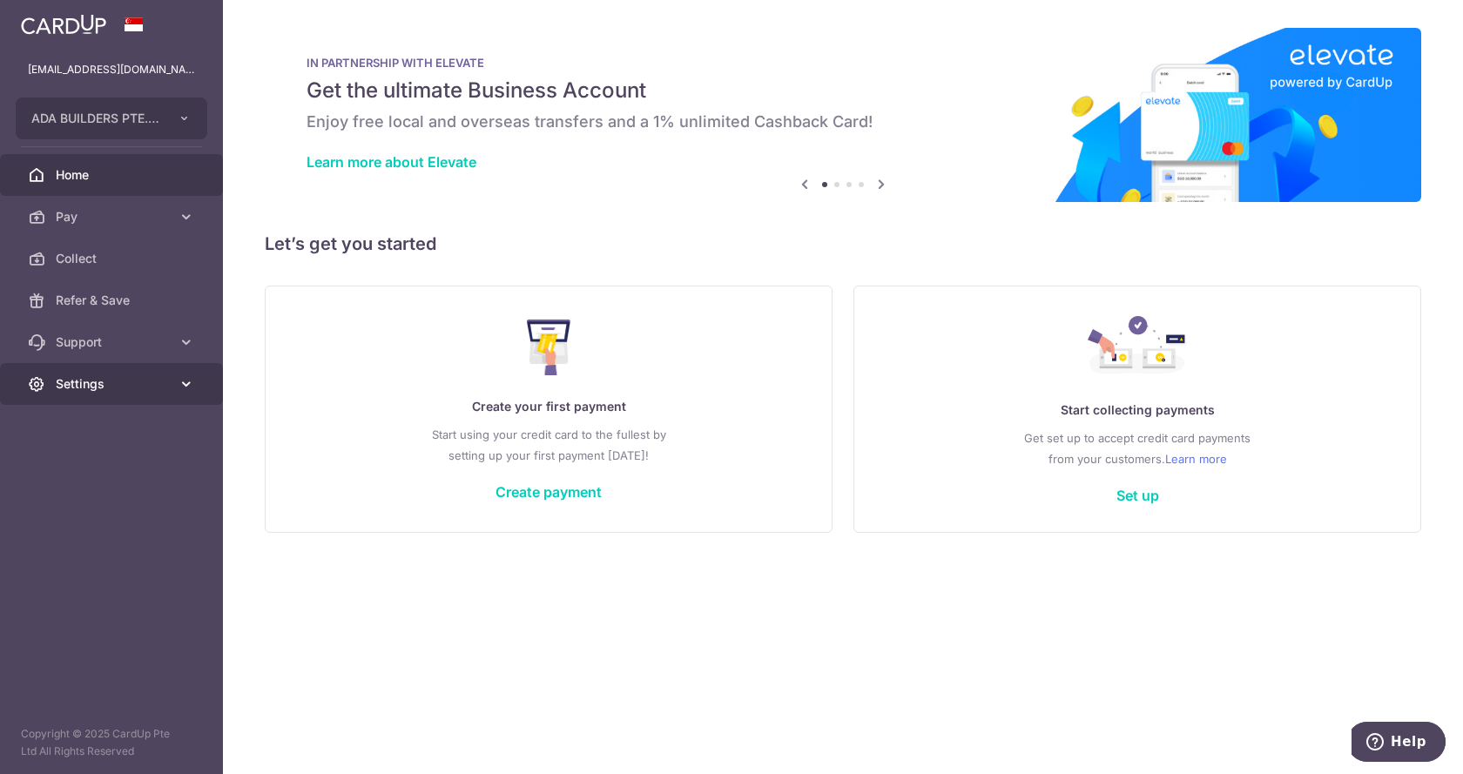
click at [145, 392] on span "Settings" at bounding box center [113, 383] width 115 height 17
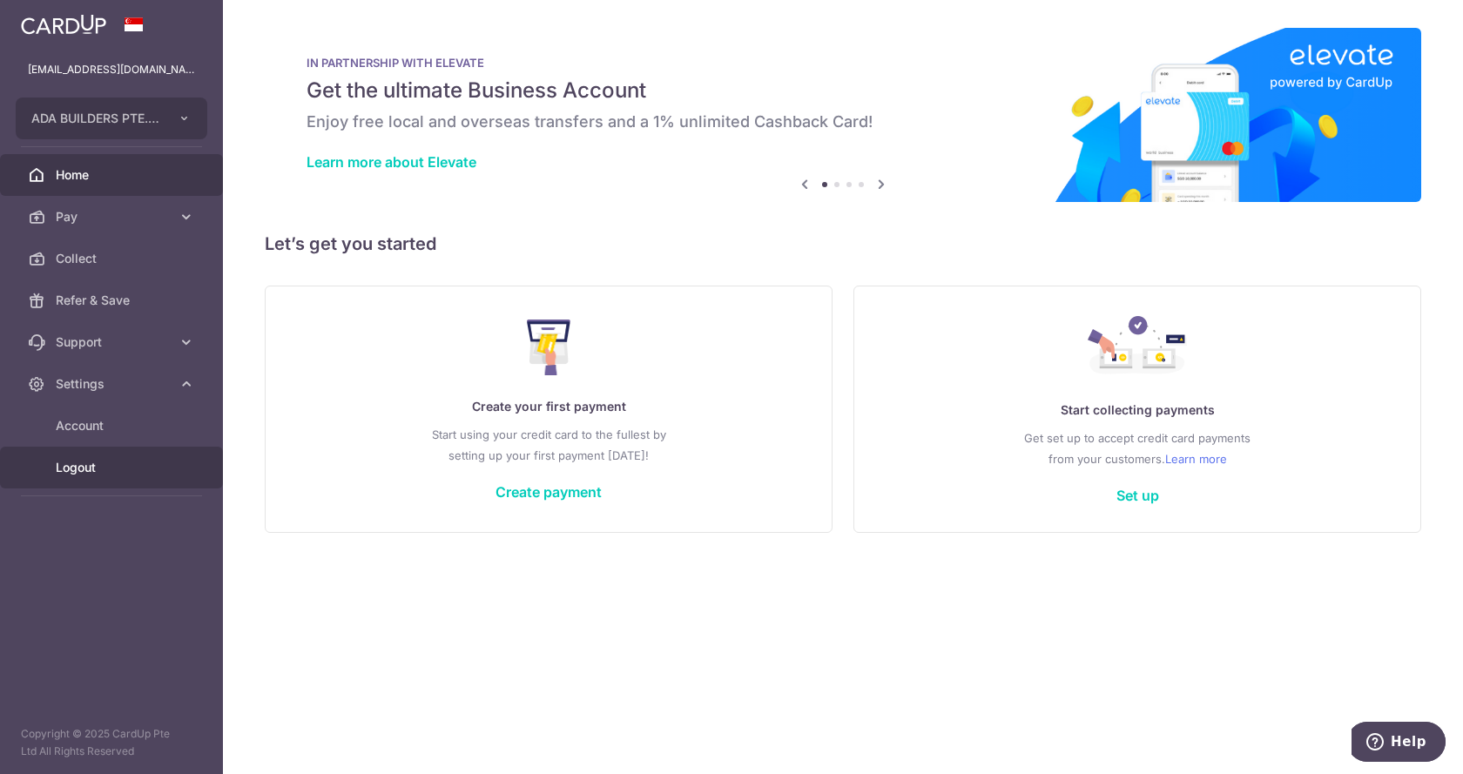
click at [100, 469] on span "Logout" at bounding box center [113, 467] width 115 height 17
